Goal: Task Accomplishment & Management: Use online tool/utility

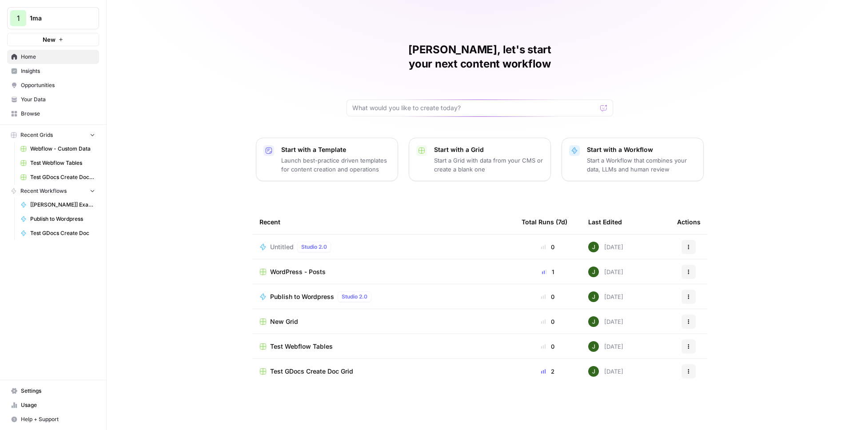
click at [77, 19] on span "1ma" at bounding box center [57, 18] width 54 height 9
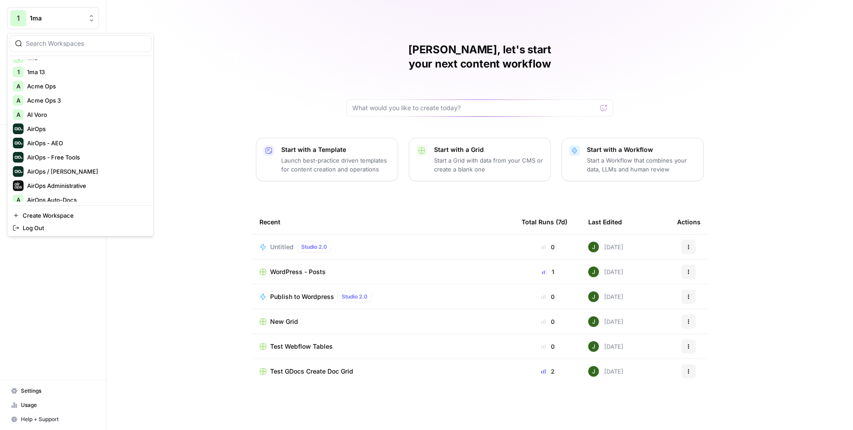
scroll to position [56, 0]
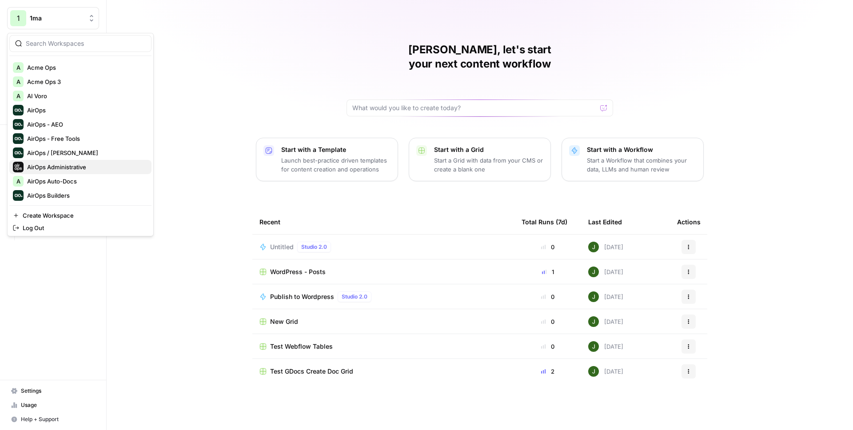
click at [68, 165] on span "AirOps Administrative" at bounding box center [85, 167] width 117 height 9
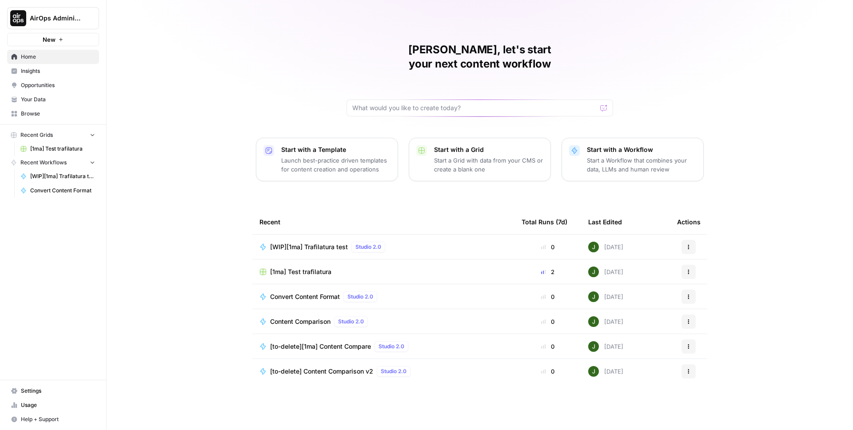
click at [46, 103] on span "Your Data" at bounding box center [58, 100] width 74 height 8
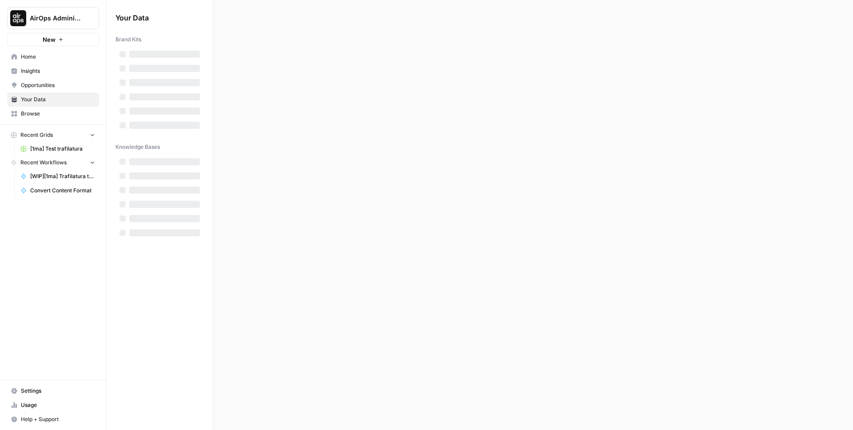
click at [44, 110] on span "Browse" at bounding box center [58, 114] width 74 height 8
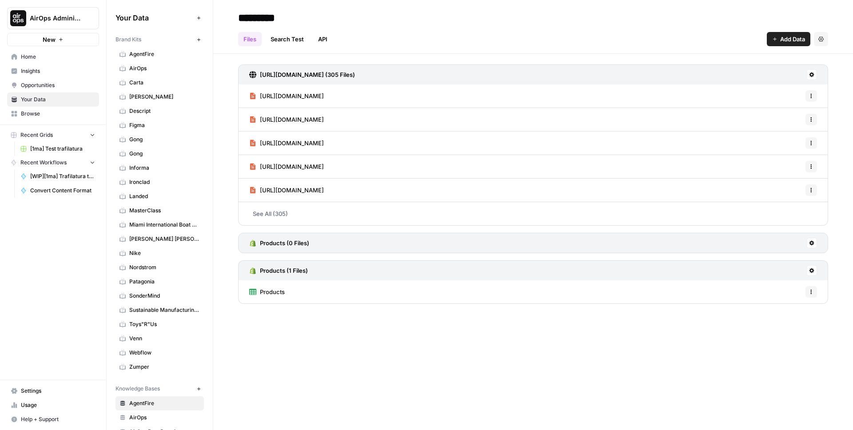
click at [57, 108] on link "Browse" at bounding box center [53, 114] width 92 height 14
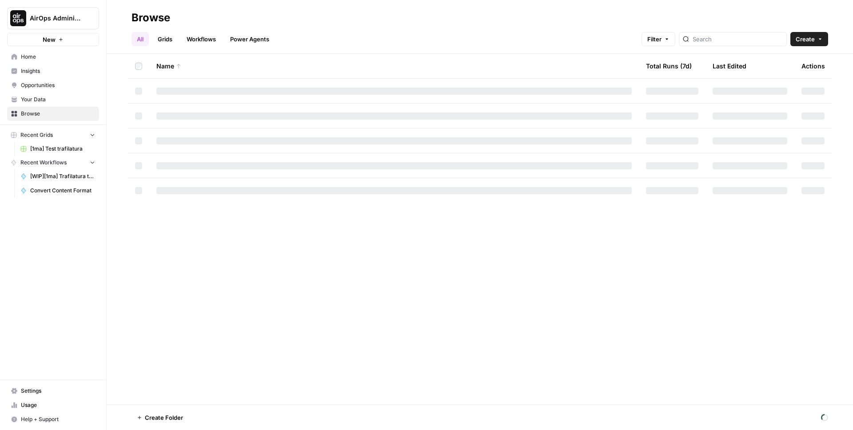
click at [166, 40] on link "Grids" at bounding box center [164, 39] width 25 height 14
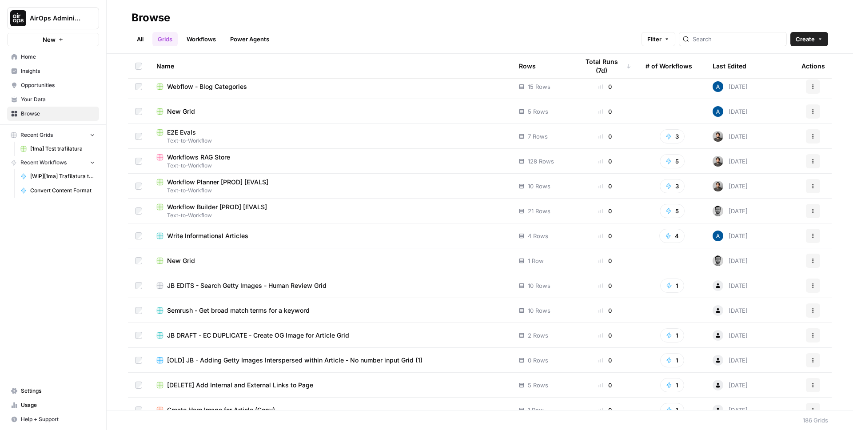
scroll to position [520, 0]
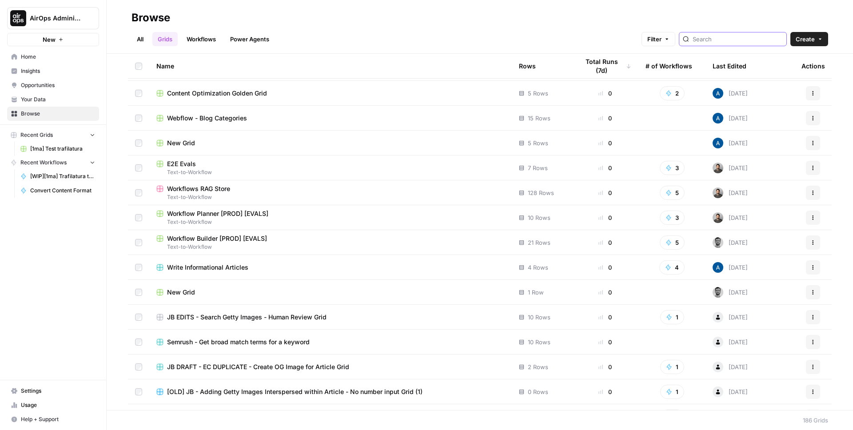
click at [738, 43] on input "search" at bounding box center [738, 39] width 90 height 9
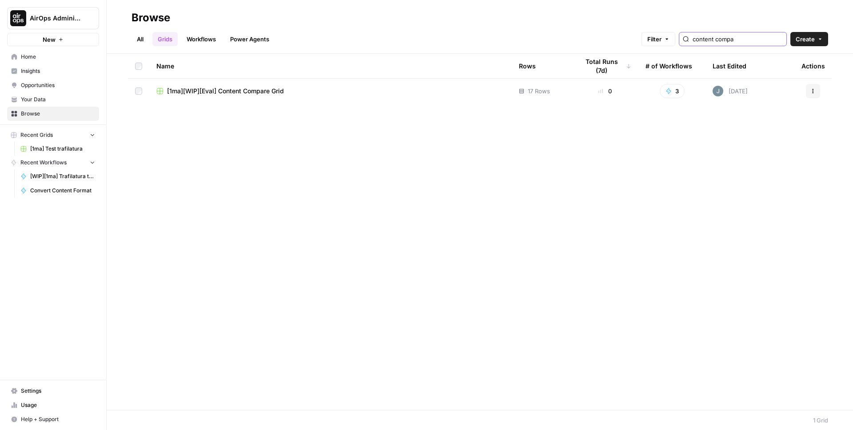
type input "content compa"
click at [250, 90] on span "[1ma][WIP][Eval] Content Compare Grid" at bounding box center [225, 91] width 117 height 9
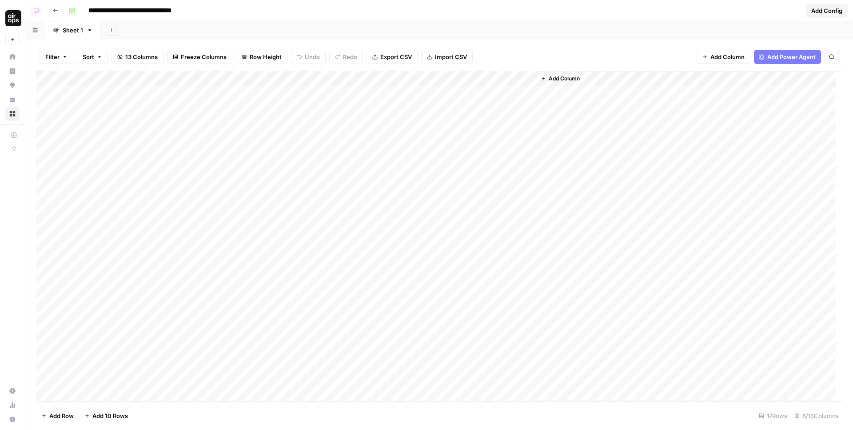
click at [515, 95] on div "Add Column" at bounding box center [439, 236] width 807 height 330
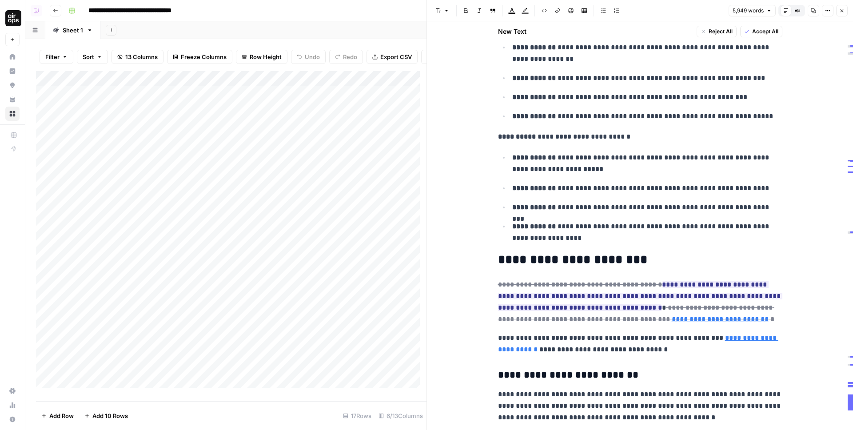
scroll to position [688, 0]
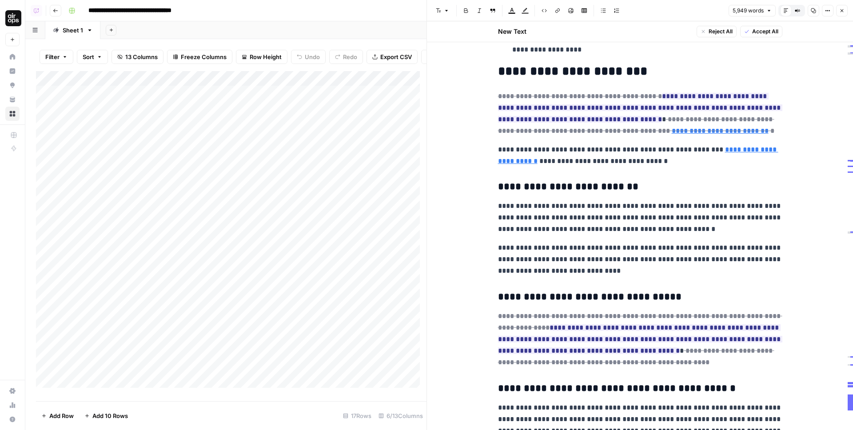
click at [844, 9] on icon "button" at bounding box center [842, 10] width 5 height 5
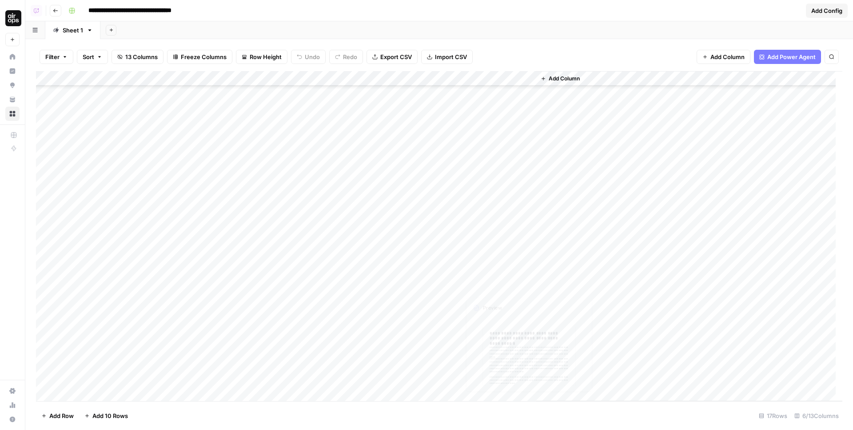
scroll to position [364, 0]
click at [504, 314] on div "Add Column" at bounding box center [439, 236] width 807 height 330
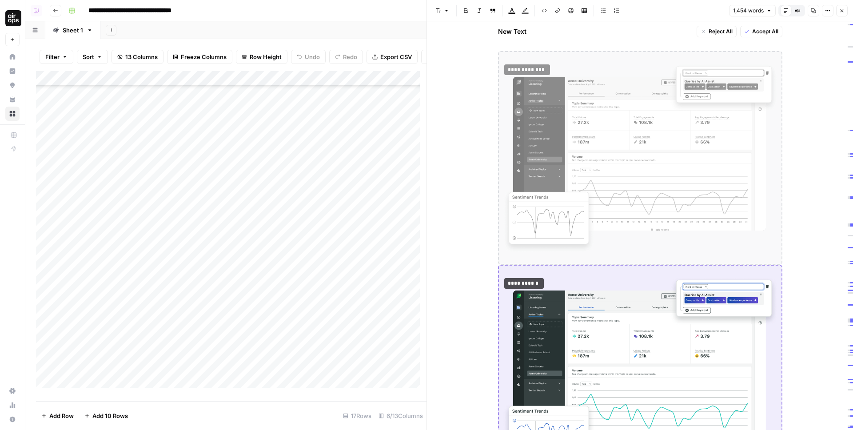
scroll to position [212, 0]
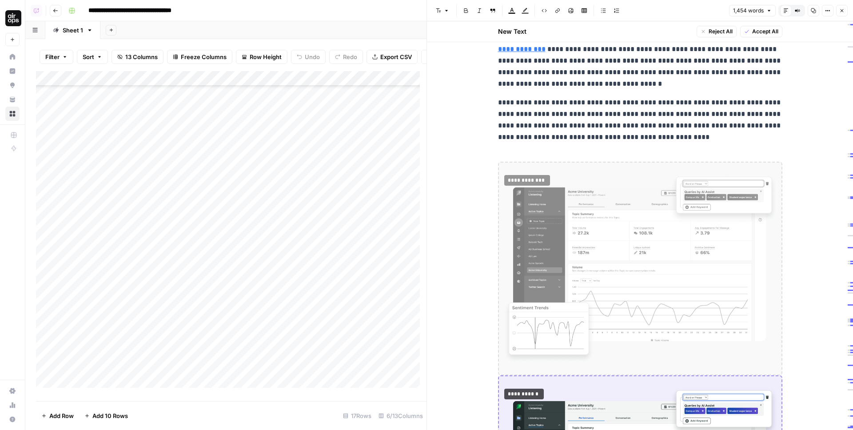
click at [846, 8] on button "Close" at bounding box center [842, 11] width 12 height 12
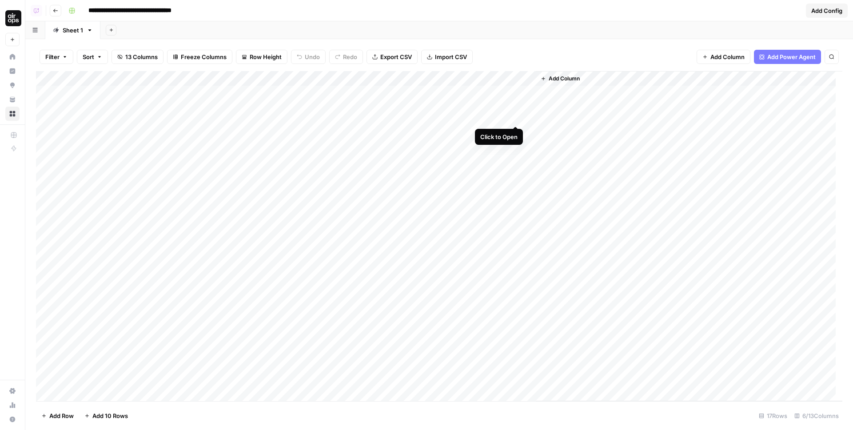
click at [515, 93] on div "Add Column" at bounding box center [439, 236] width 807 height 330
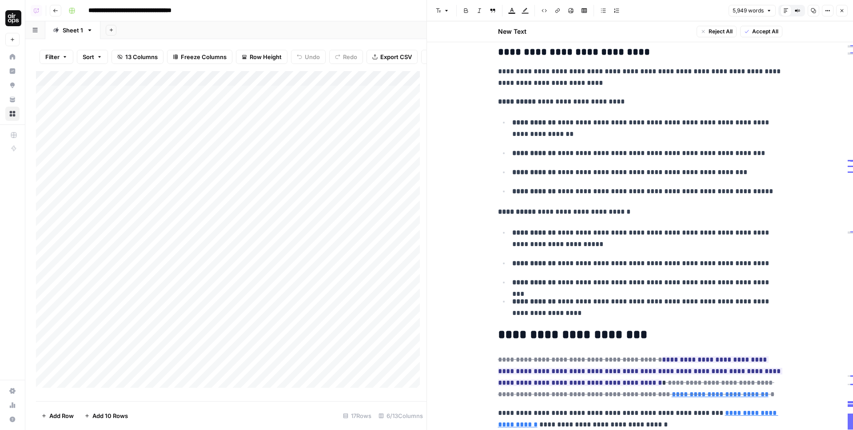
scroll to position [624, 0]
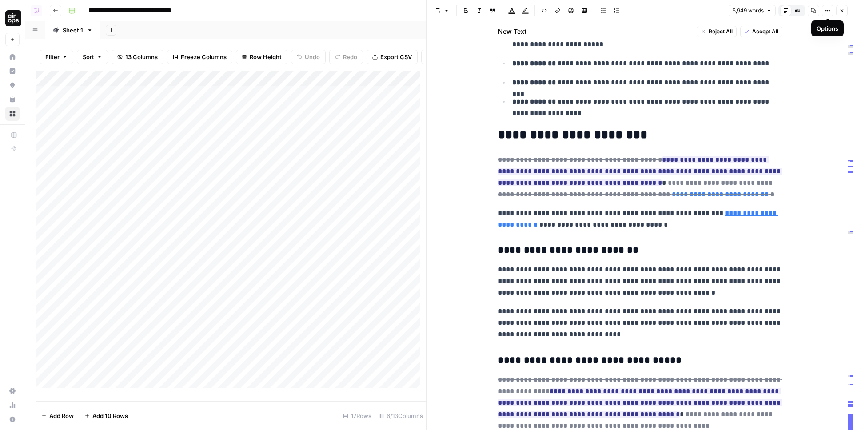
click at [825, 11] on icon "button" at bounding box center [827, 10] width 5 height 5
click at [793, 94] on span "Code" at bounding box center [801, 94] width 43 height 9
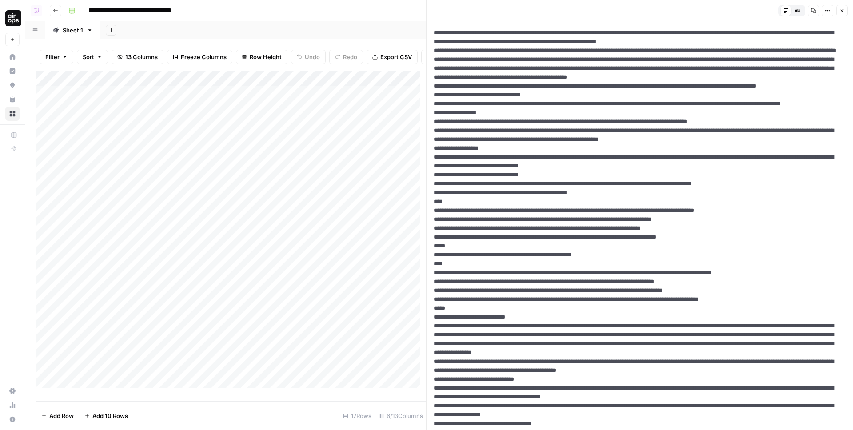
scroll to position [154, 0]
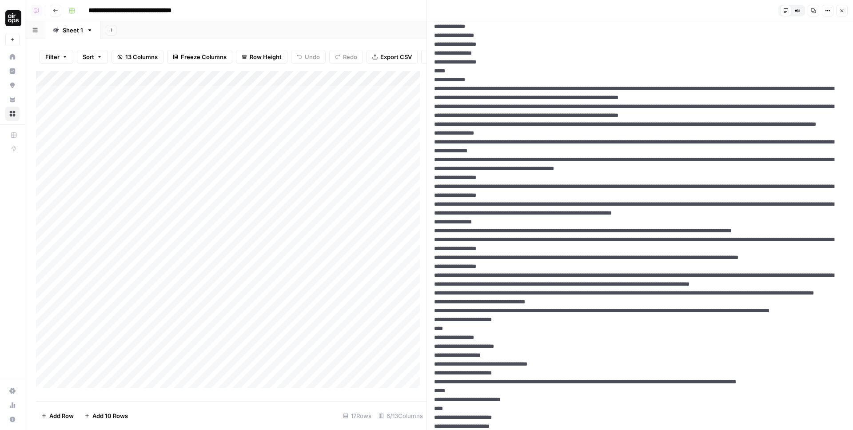
scroll to position [995, 0]
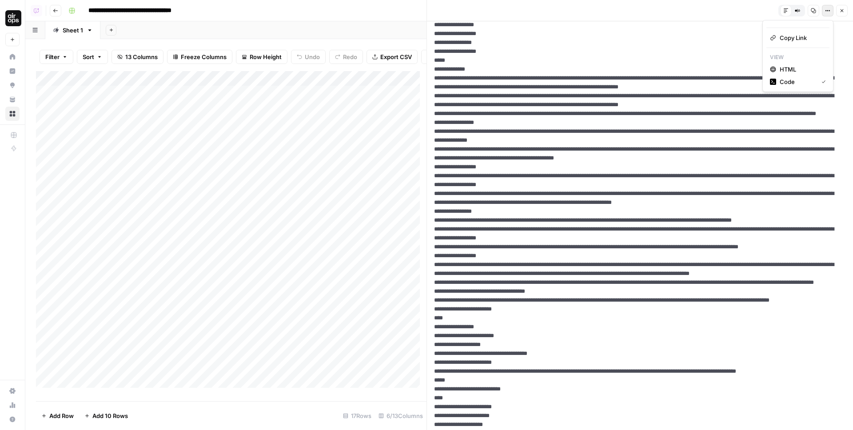
click at [831, 9] on button "Options" at bounding box center [828, 11] width 12 height 12
click at [780, 72] on span "HTML" at bounding box center [801, 69] width 43 height 9
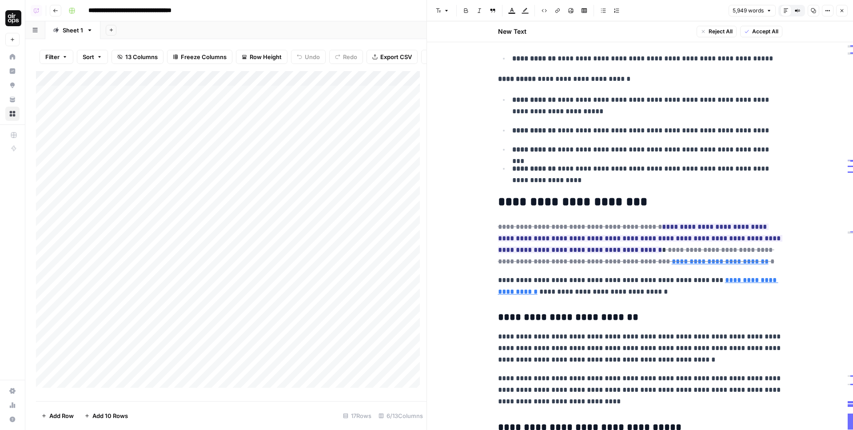
scroll to position [563, 0]
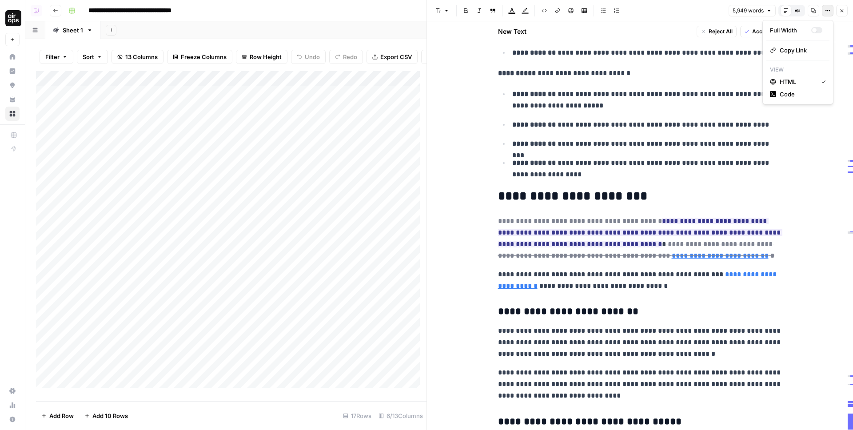
click at [828, 11] on icon "button" at bounding box center [828, 10] width 1 height 1
click at [786, 98] on span "Code" at bounding box center [801, 94] width 43 height 9
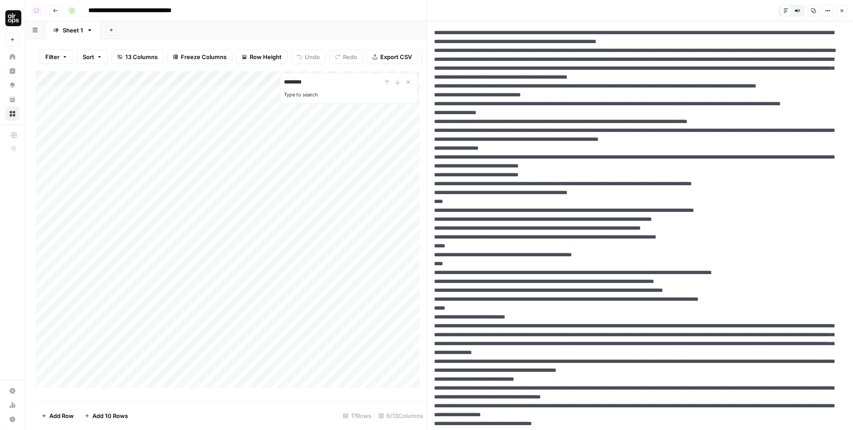
type input "*******"
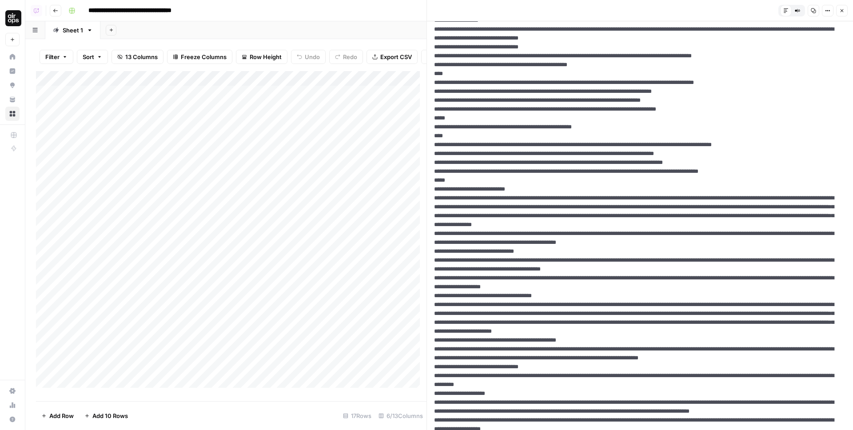
scroll to position [134, 0]
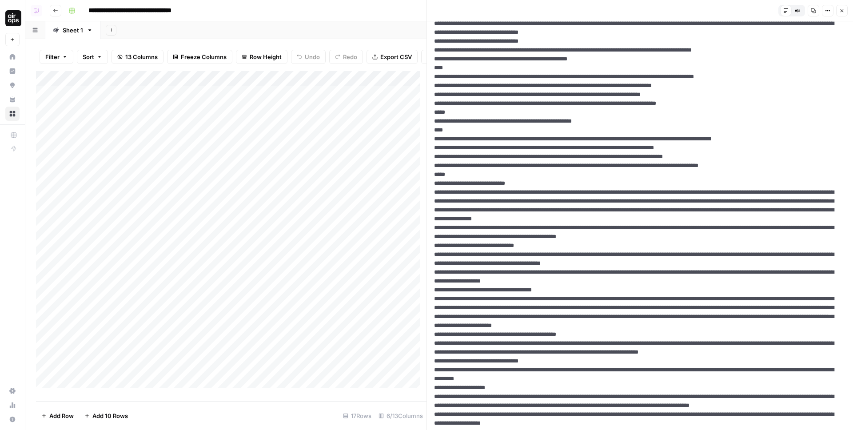
click at [827, 12] on icon "button" at bounding box center [827, 10] width 5 height 5
click at [788, 69] on span "HTML" at bounding box center [801, 69] width 43 height 9
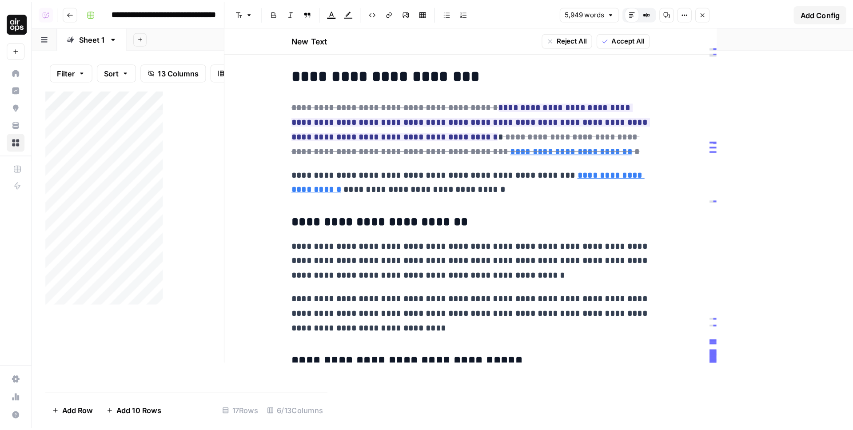
scroll to position [700, 0]
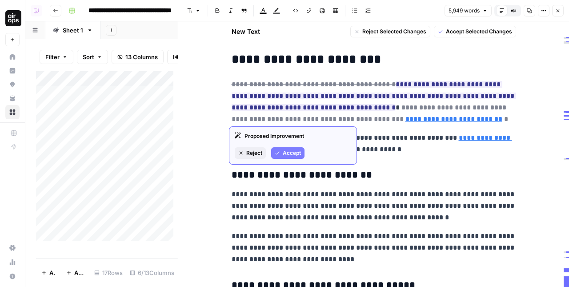
click at [330, 105] on del "**********" at bounding box center [370, 113] width 276 height 18
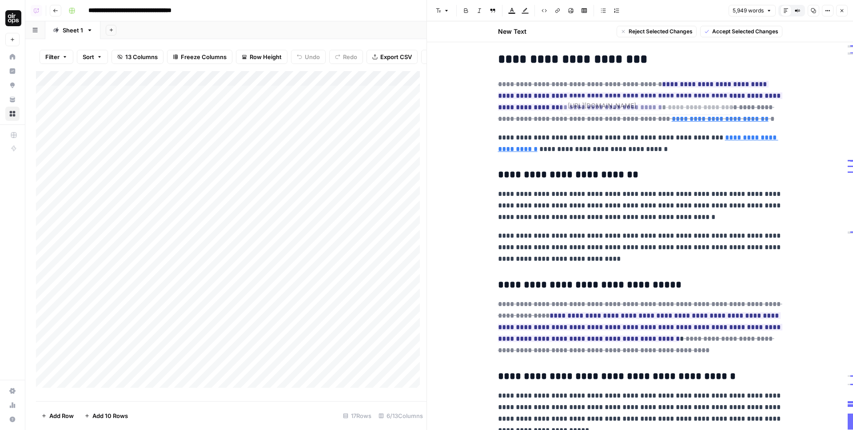
click at [658, 178] on h3 "**********" at bounding box center [640, 175] width 284 height 12
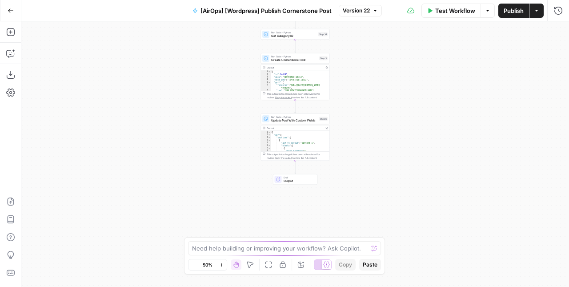
click at [390, 8] on div "Test Workflow Options Publish Actions Run History" at bounding box center [475, 10] width 187 height 21
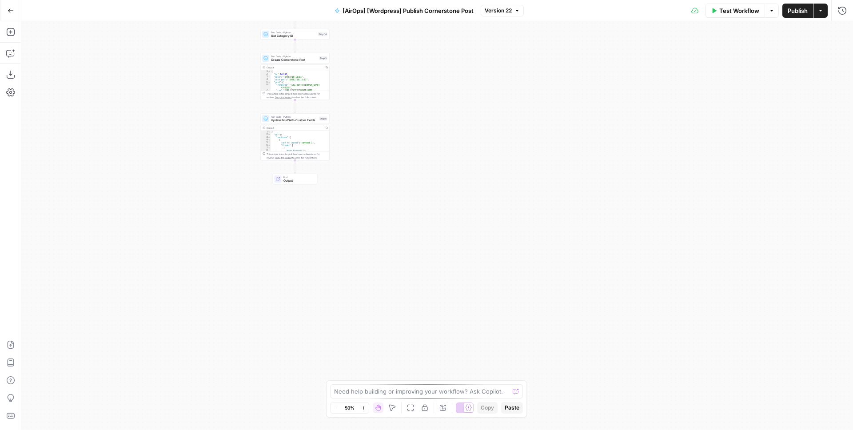
click at [568, 8] on div "Test Workflow Options Publish Actions Run History" at bounding box center [688, 10] width 329 height 21
click at [568, 4] on div "Test Workflow Options Publish Actions Run History" at bounding box center [688, 10] width 329 height 21
click at [568, 10] on button "Run History" at bounding box center [843, 11] width 14 height 14
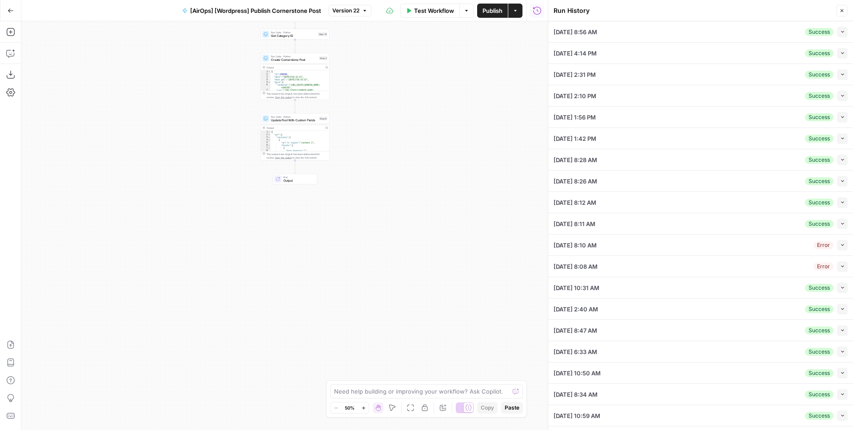
click at [568, 32] on button "Collapse" at bounding box center [842, 32] width 11 height 11
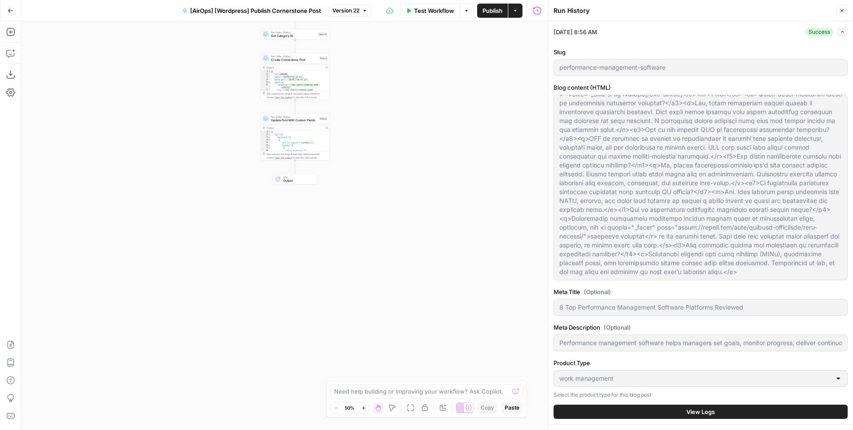
scroll to position [2363, 0]
click at [568, 31] on icon "button" at bounding box center [842, 31] width 5 height 5
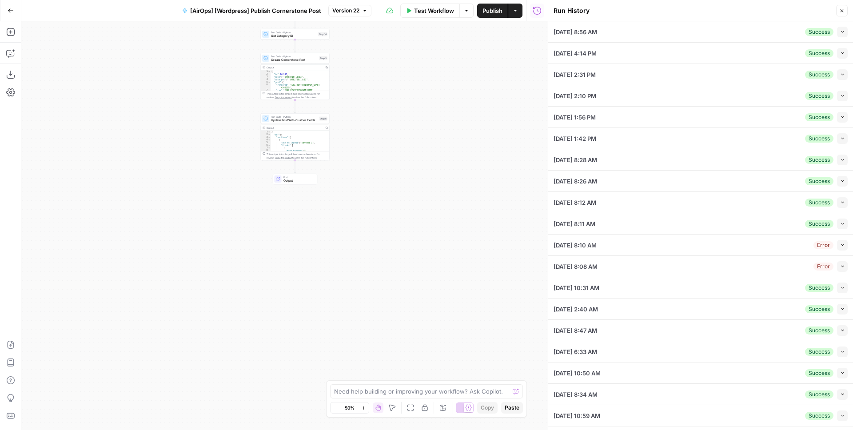
click at [568, 56] on button "Collapse" at bounding box center [842, 53] width 11 height 11
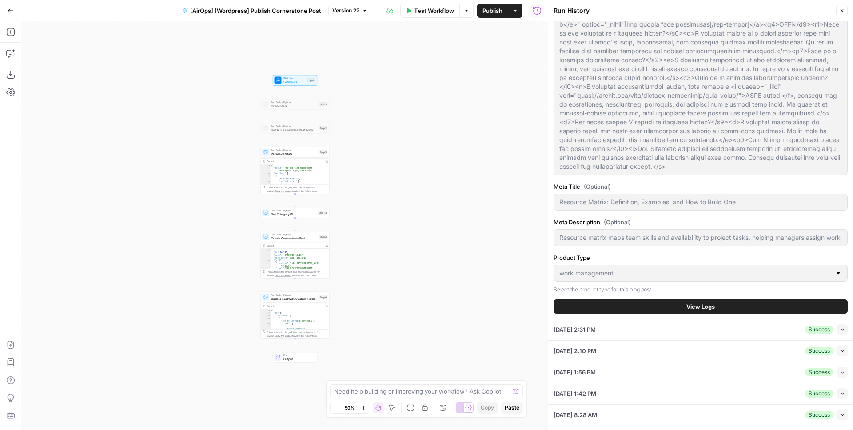
scroll to position [2100, 0]
click at [568, 12] on icon "button" at bounding box center [842, 10] width 5 height 5
